Goal: Navigation & Orientation: Find specific page/section

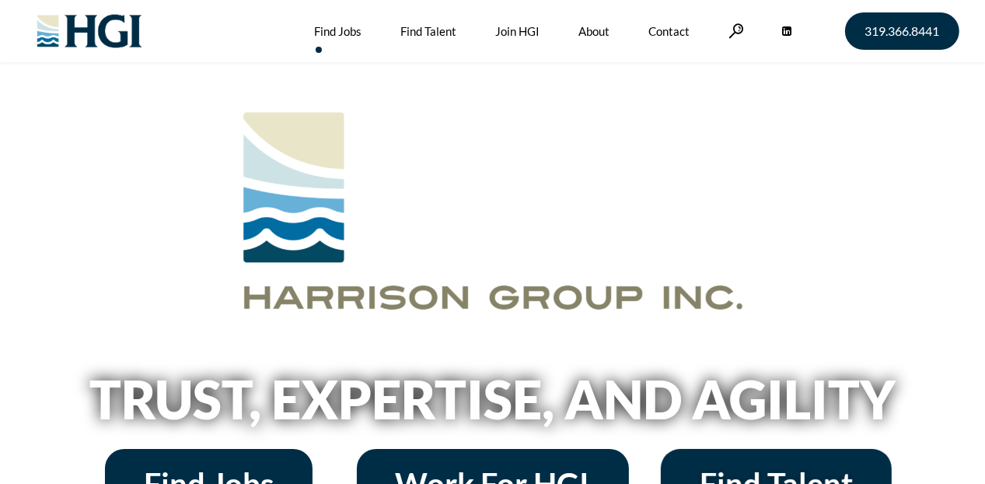
click at [341, 27] on link "Find Jobs" at bounding box center [337, 31] width 47 height 62
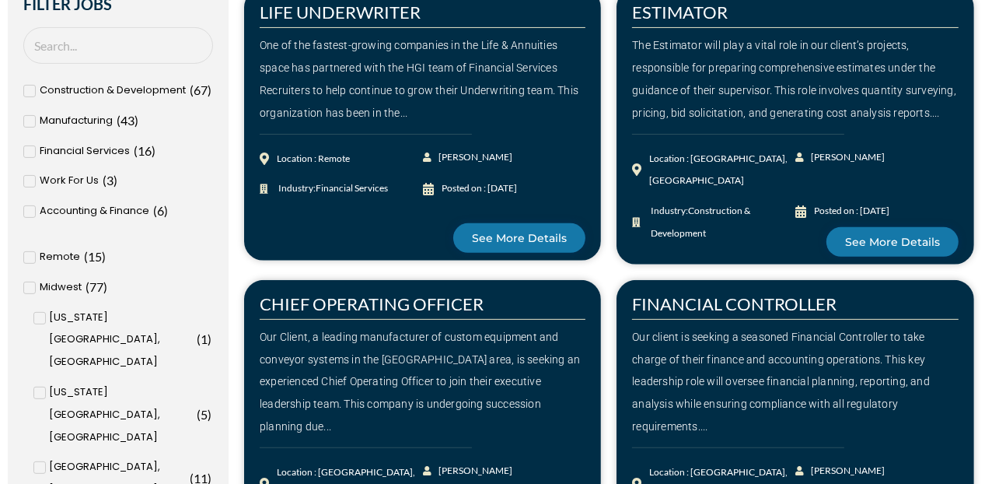
scroll to position [389, 0]
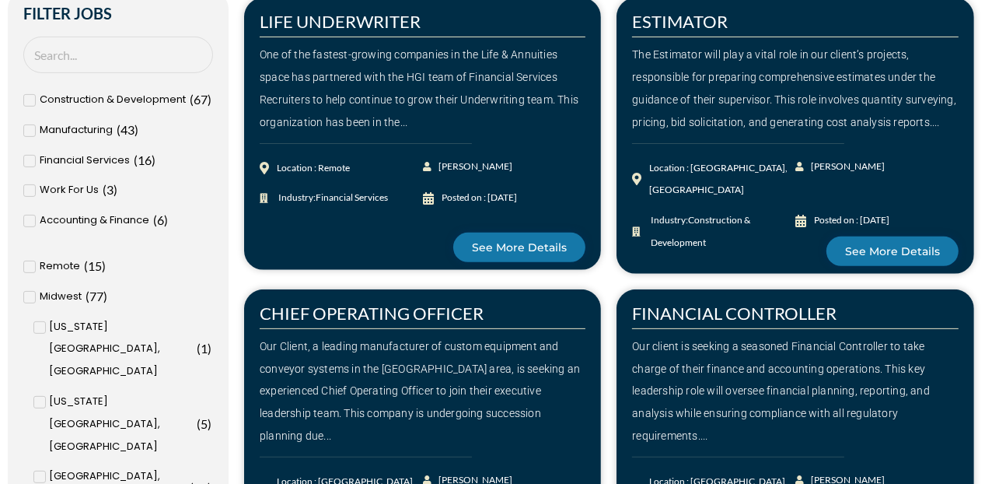
click at [93, 218] on span "Accounting & Finance" at bounding box center [95, 220] width 110 height 23
click at [0, 0] on input "Accounting & Finance ( 6 )" at bounding box center [0, 0] width 0 height 0
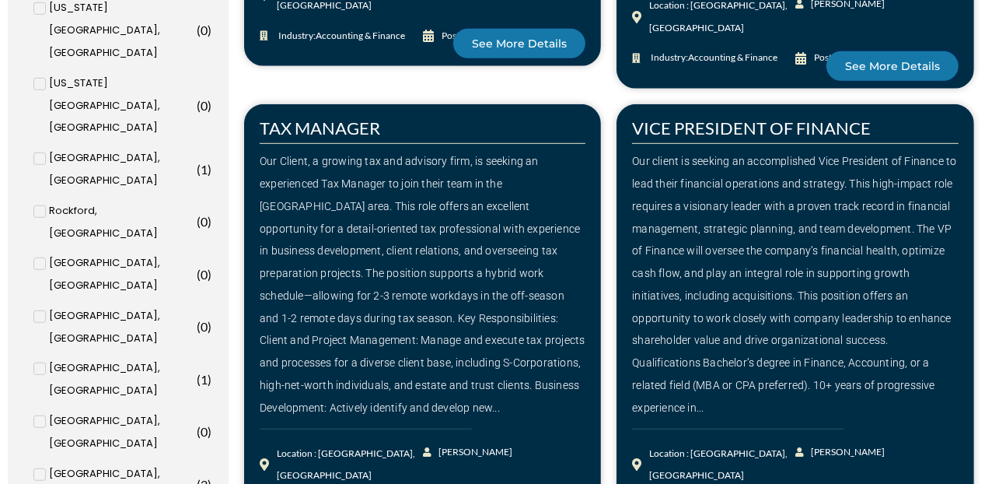
scroll to position [364, 0]
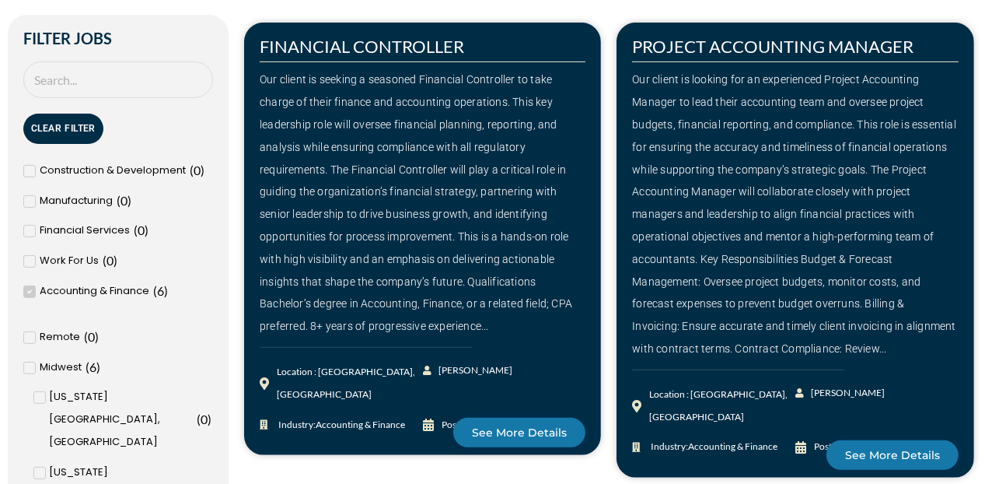
click at [31, 292] on icon at bounding box center [29, 291] width 5 height 9
click at [0, 0] on input "Accounting & Finance ( 6 )" at bounding box center [0, 0] width 0 height 0
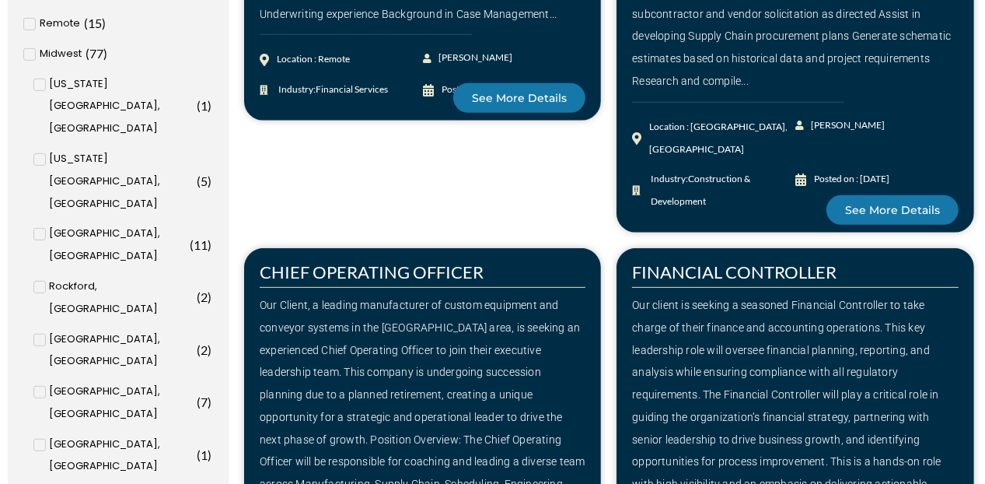
scroll to position [597, 0]
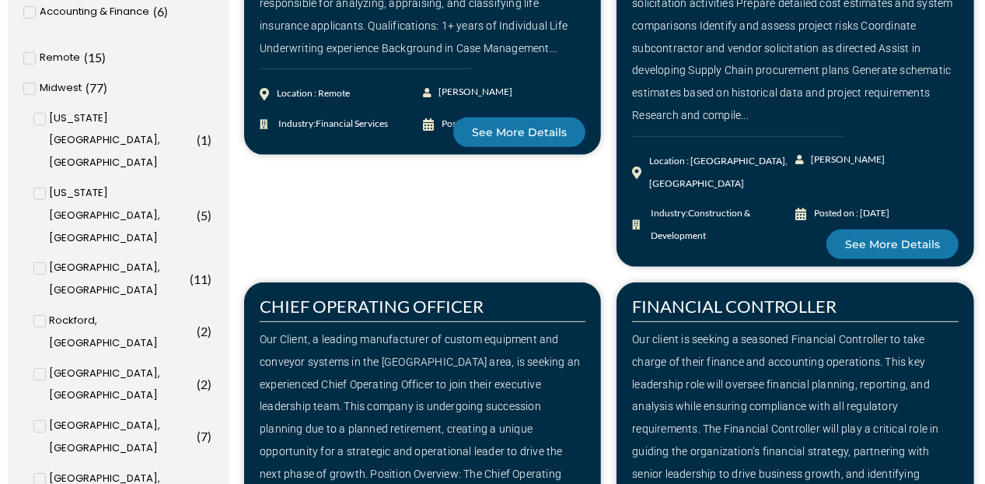
click at [37, 421] on icon at bounding box center [39, 425] width 5 height 9
click at [0, 0] on input "Cleveland, OH ( 7 )" at bounding box center [0, 0] width 0 height 0
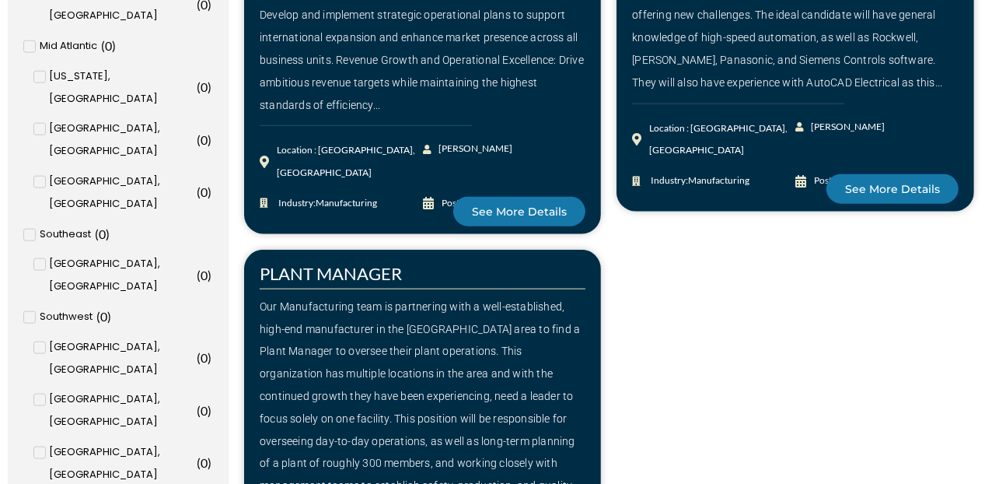
scroll to position [1732, 0]
